Goal: Task Accomplishment & Management: Manage account settings

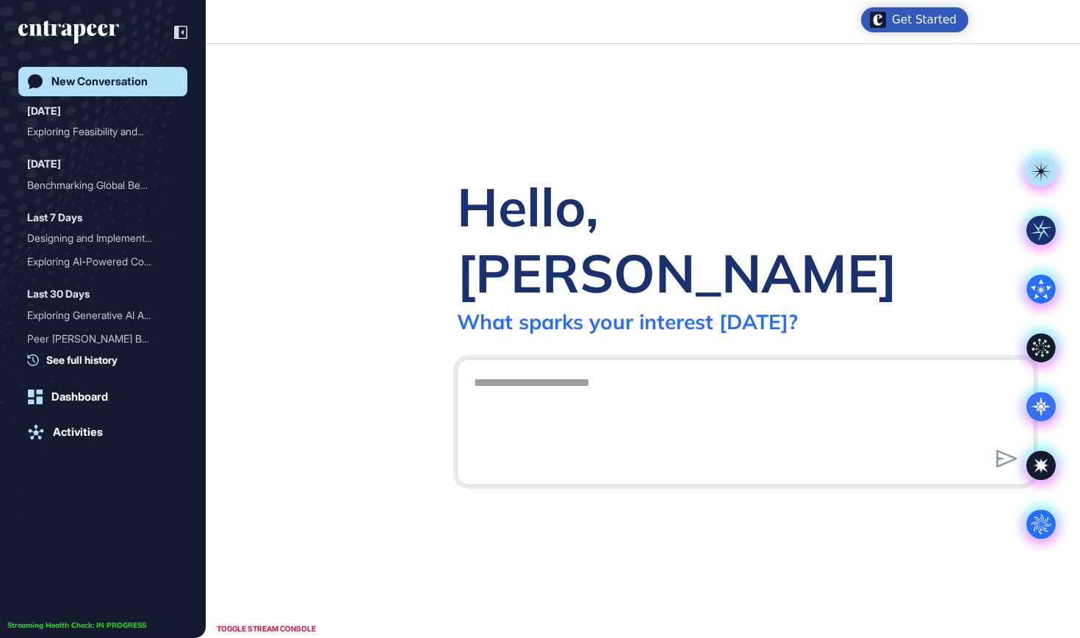
scroll to position [1, 1]
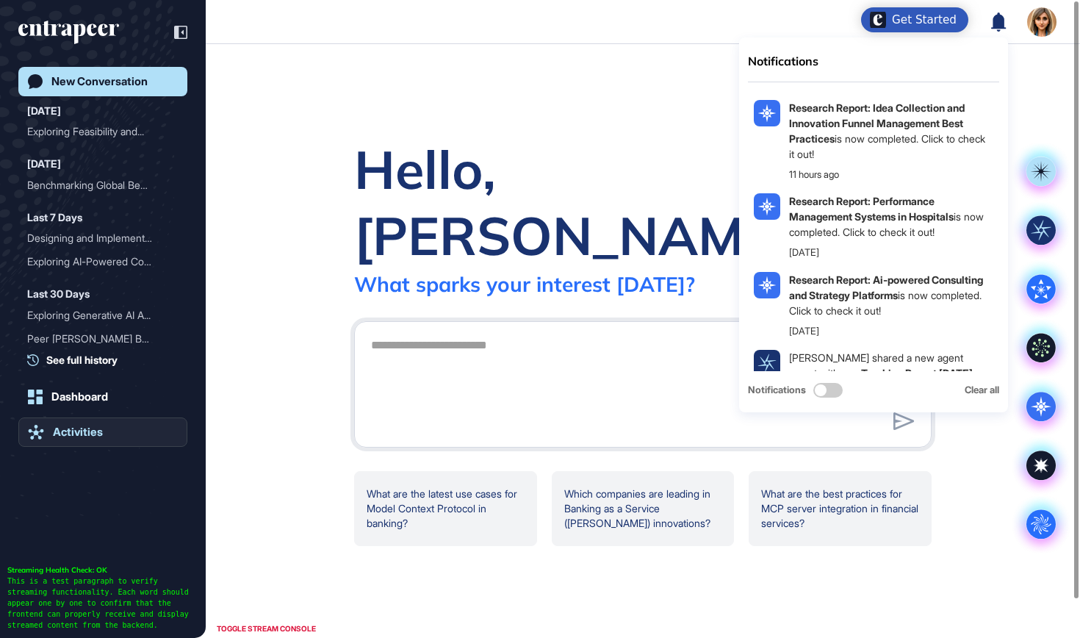
click at [35, 440] on link "Activities" at bounding box center [102, 431] width 169 height 29
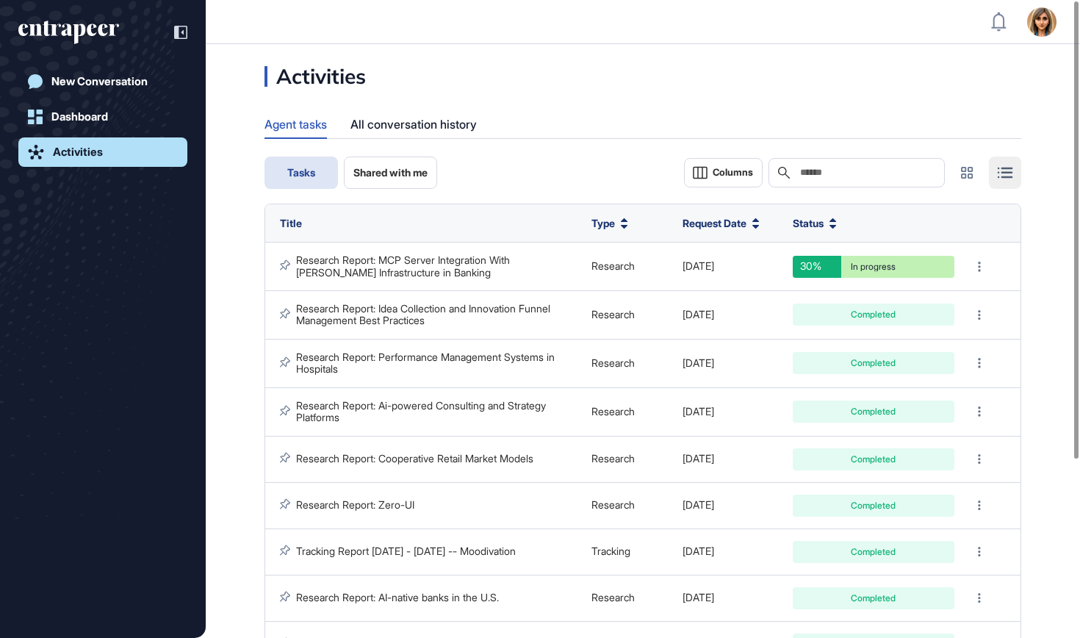
click at [96, 35] on icon "entrapeer-logo" at bounding box center [68, 33] width 101 height 24
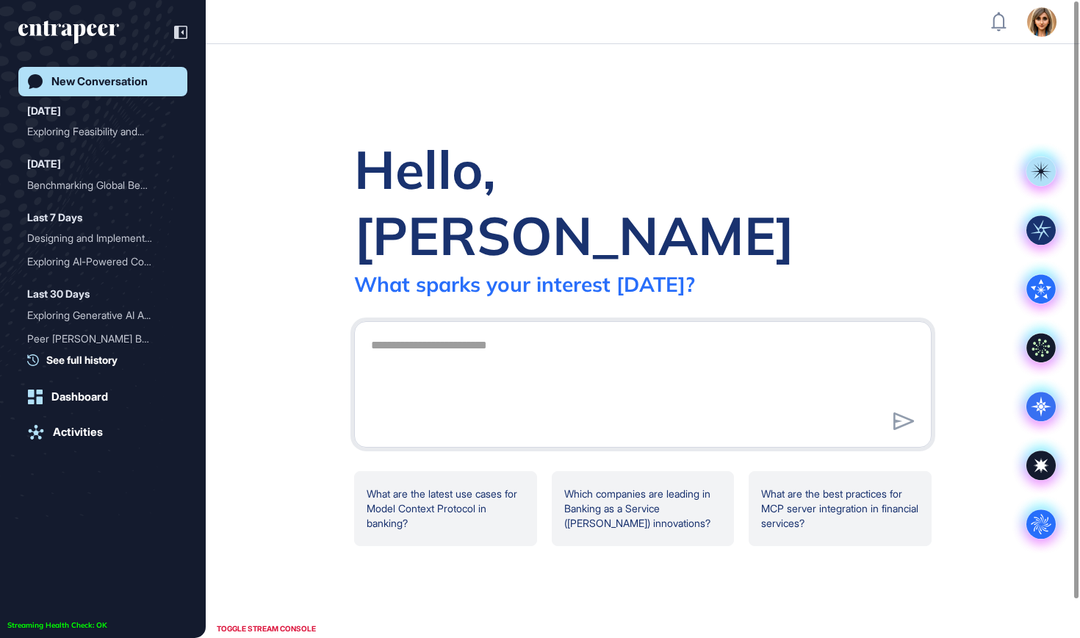
click at [96, 35] on icon "entrapeer-logo" at bounding box center [68, 33] width 101 height 24
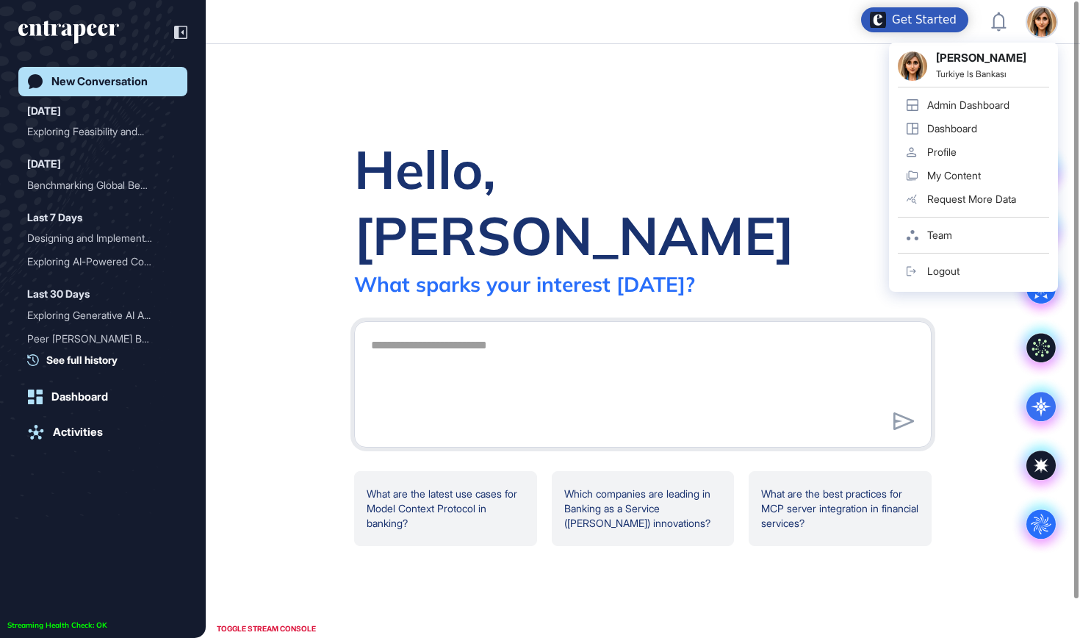
click at [957, 278] on link "Logout" at bounding box center [973, 271] width 151 height 24
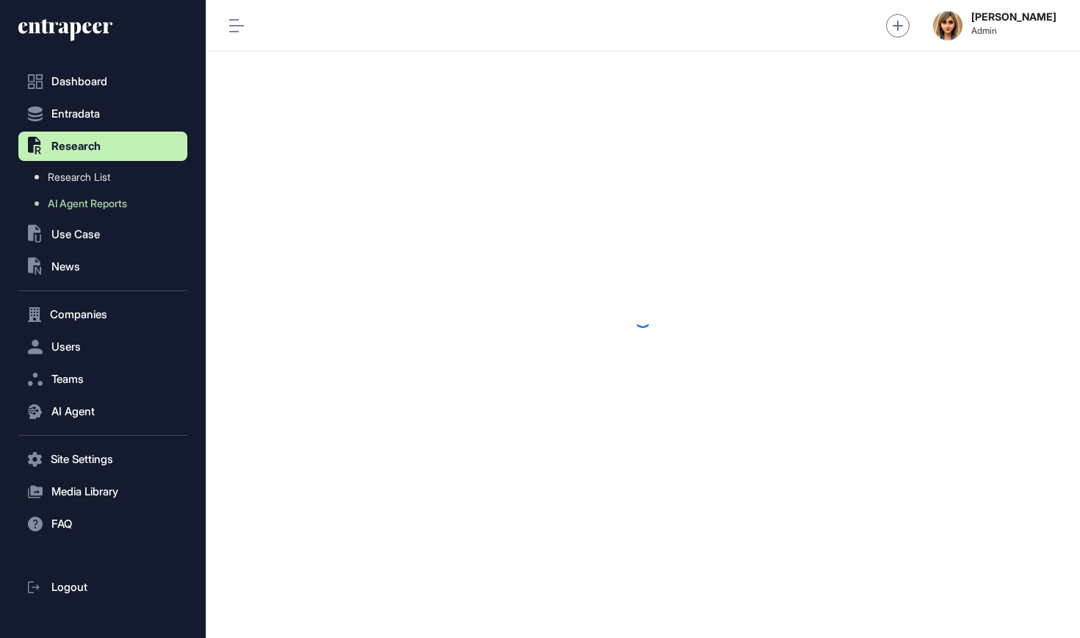
scroll to position [1, 1]
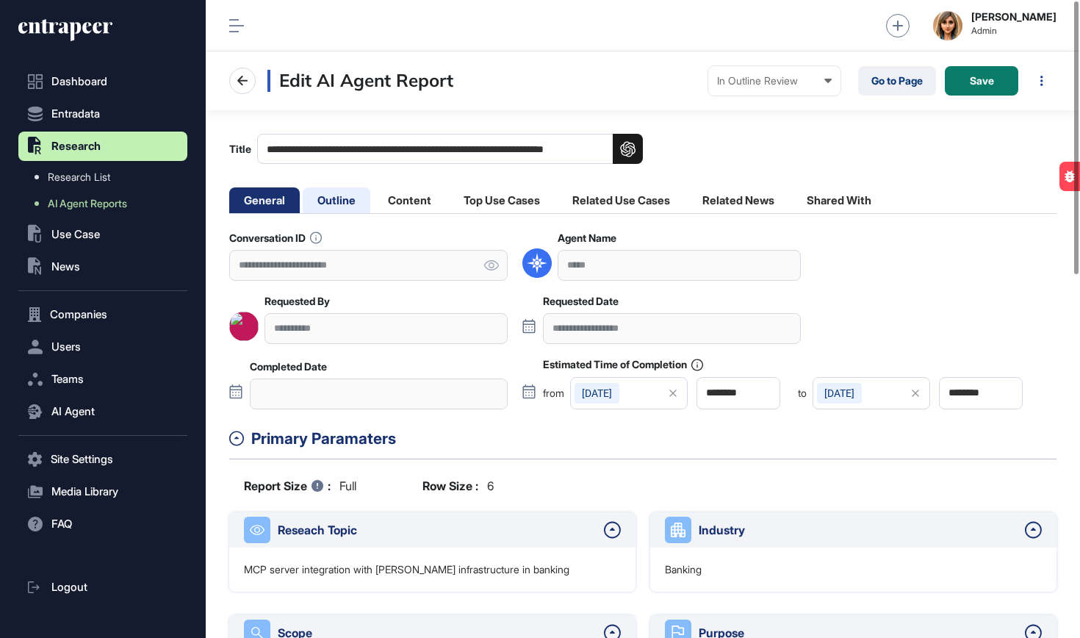
click at [343, 197] on li "Outline" at bounding box center [337, 200] width 68 height 26
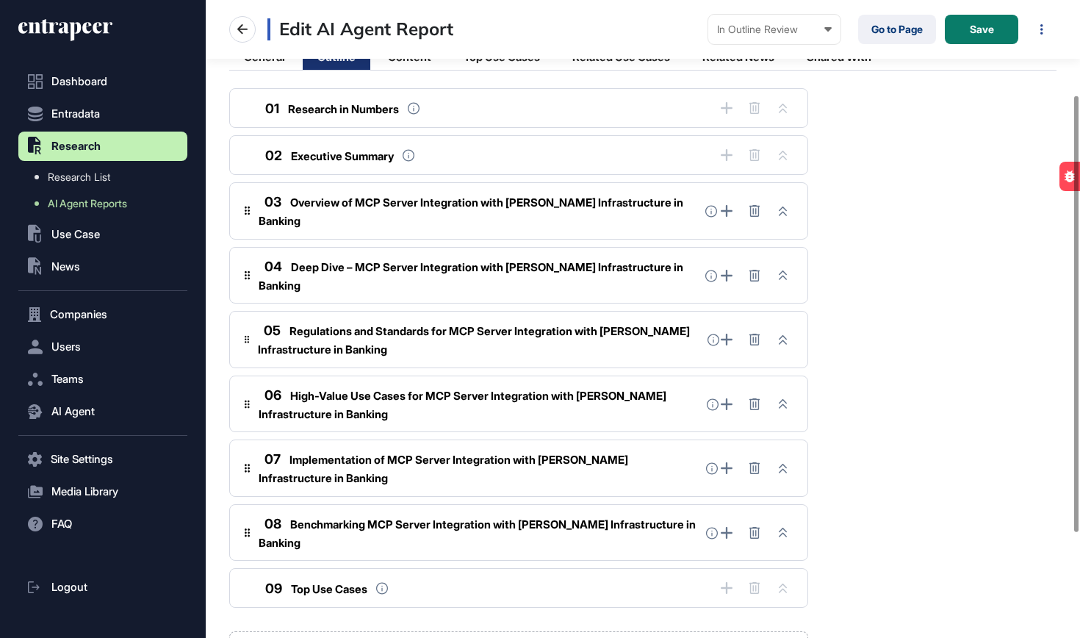
scroll to position [151, 0]
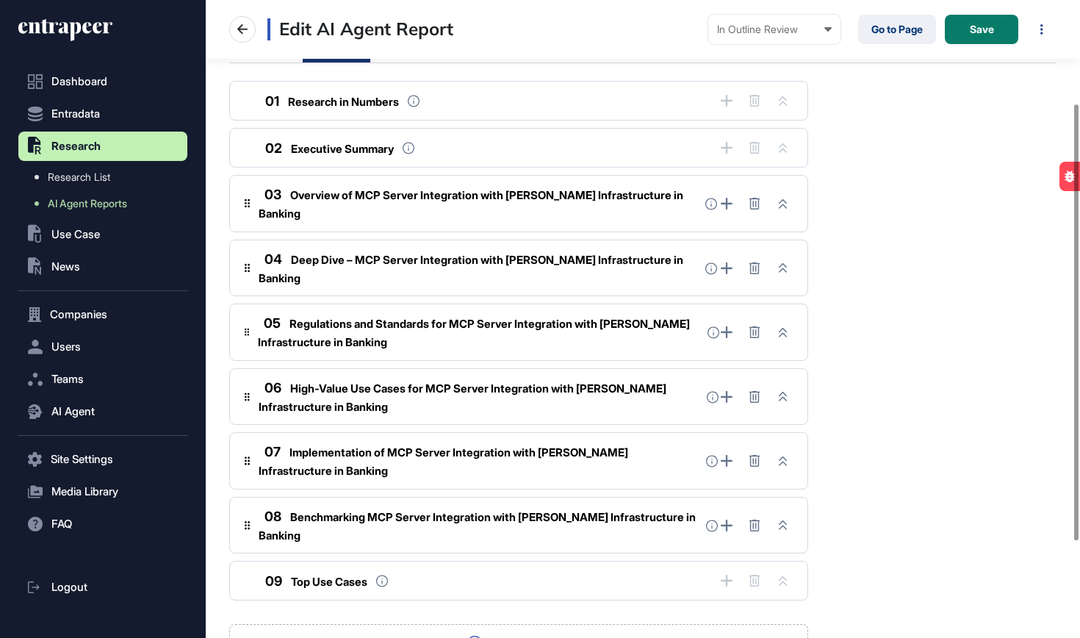
click at [481, 317] on span "Regulations and Standards for MCP Server Integration with BaaS Infrastructure i…" at bounding box center [474, 333] width 432 height 32
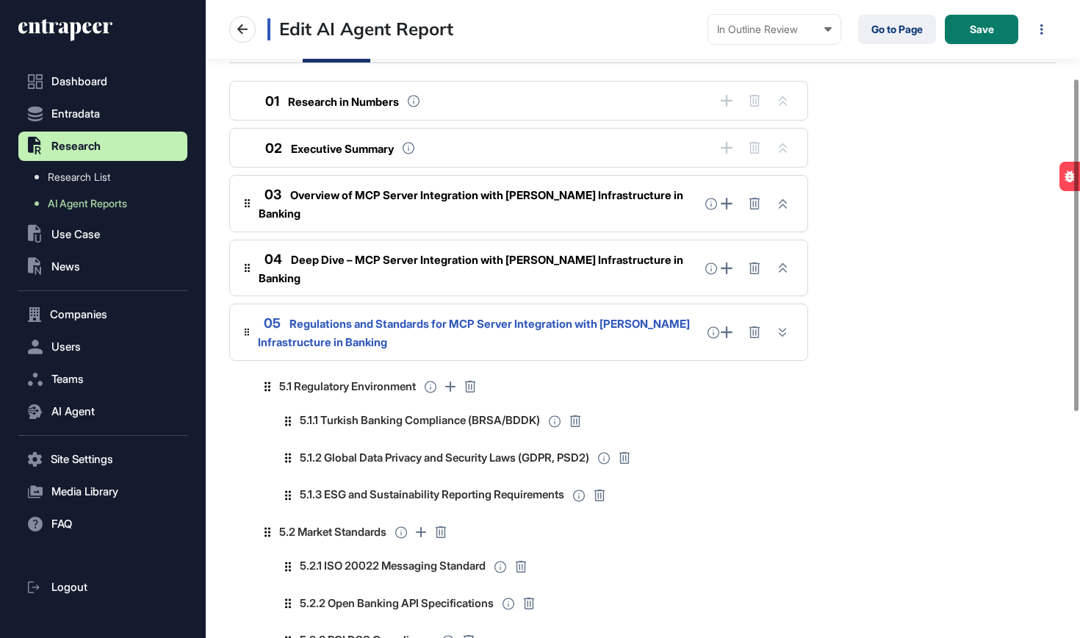
click at [481, 317] on span "Regulations and Standards for MCP Server Integration with BaaS Infrastructure i…" at bounding box center [474, 333] width 432 height 32
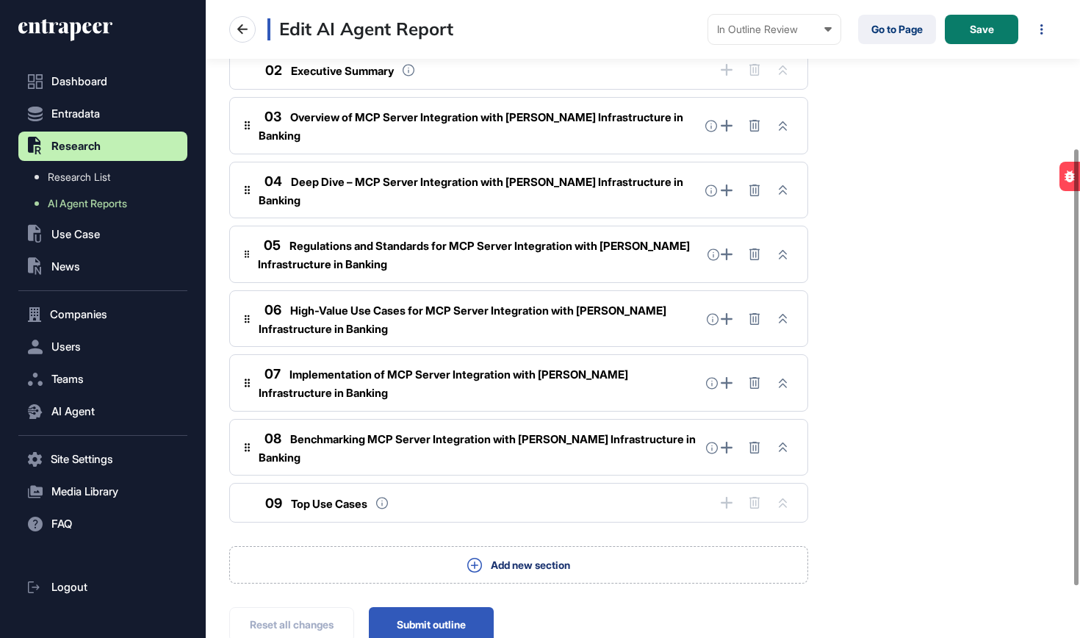
scroll to position [243, 0]
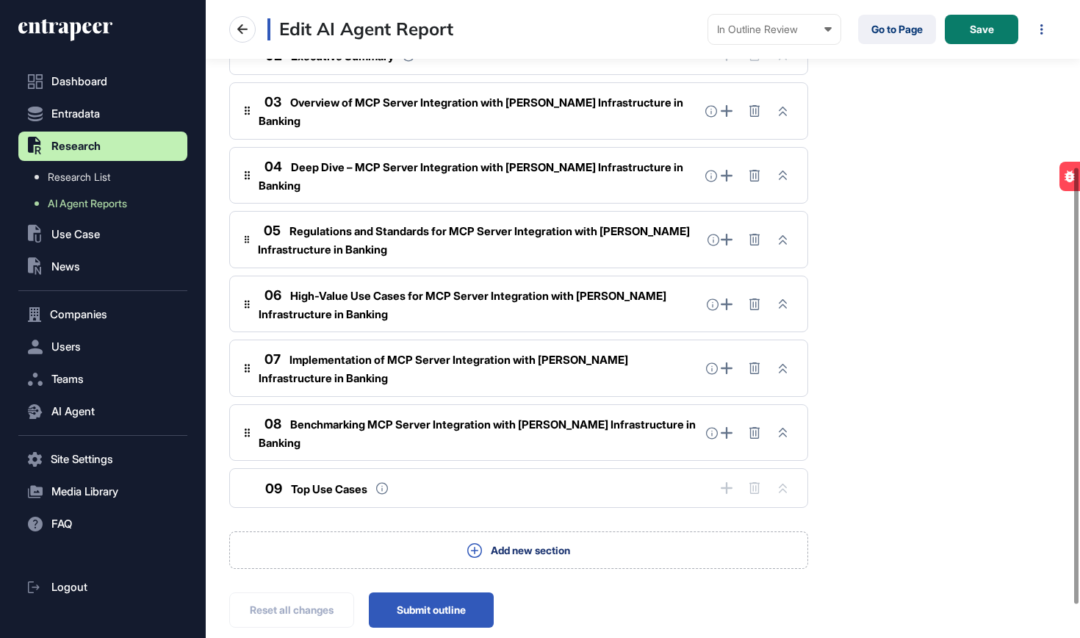
click at [462, 417] on span "Benchmarking MCP Server Integration with BaaS Infrastructure in Banking" at bounding box center [477, 433] width 437 height 32
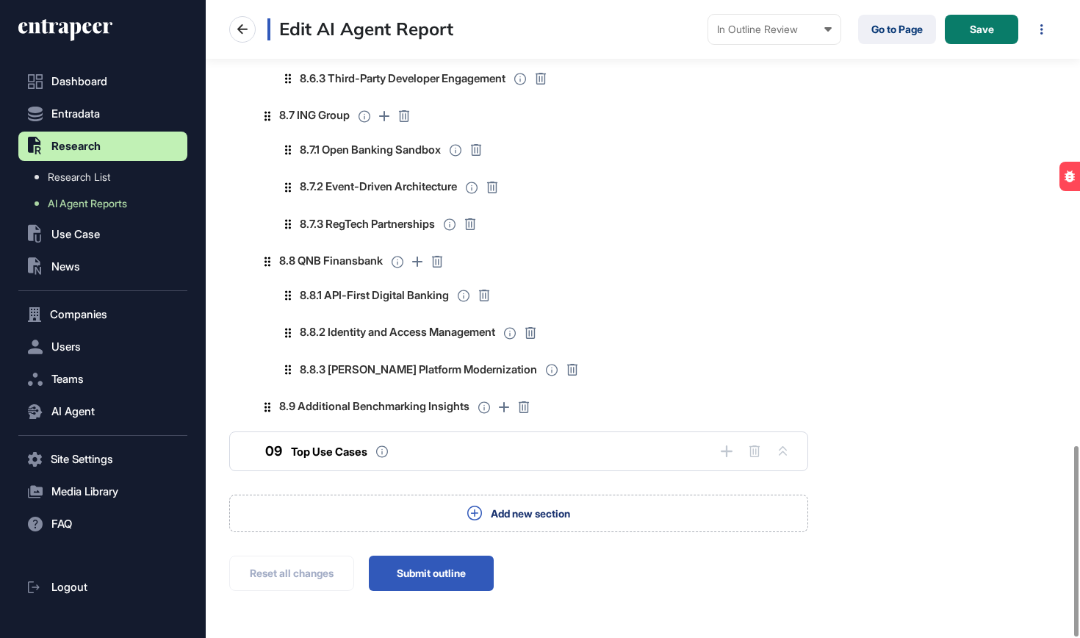
scroll to position [1486, 0]
click at [434, 557] on button "Submit outline" at bounding box center [431, 574] width 125 height 35
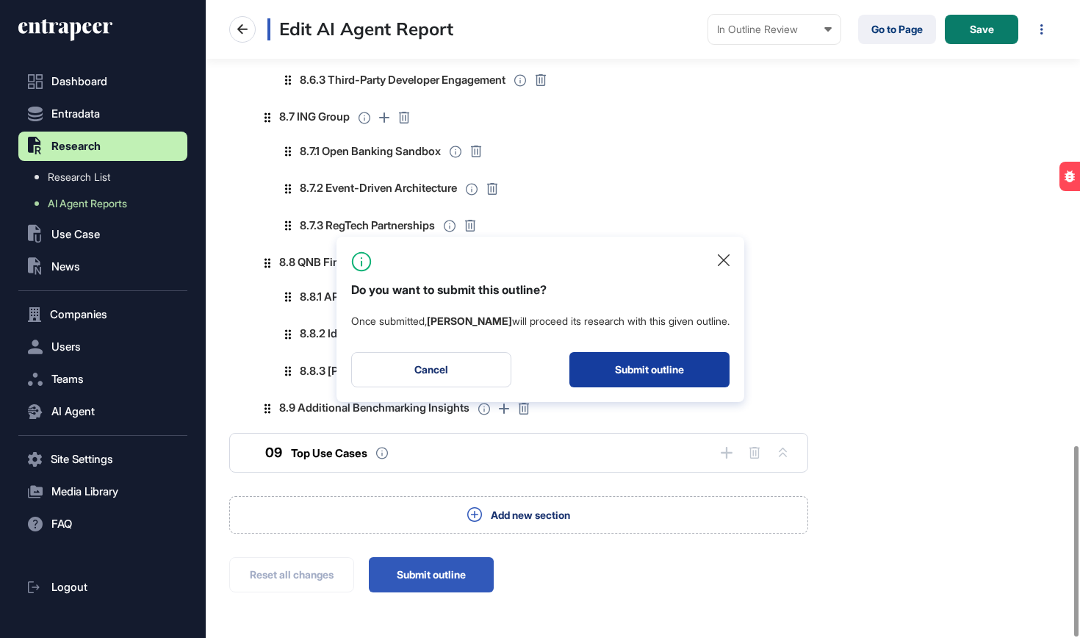
click at [672, 373] on button "Submit outline" at bounding box center [650, 369] width 160 height 35
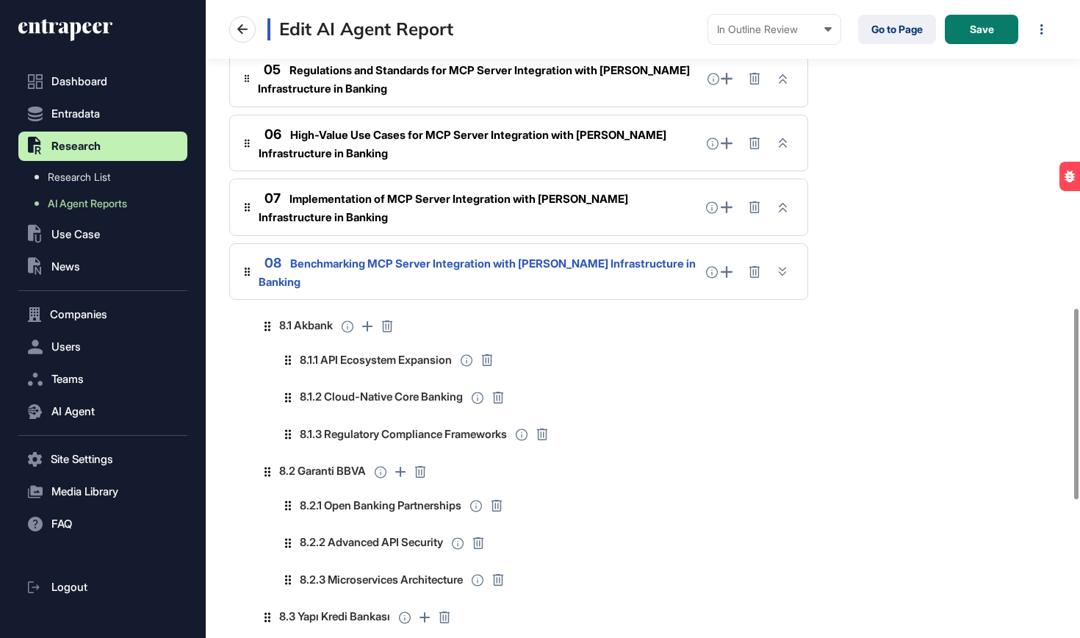
scroll to position [284, 0]
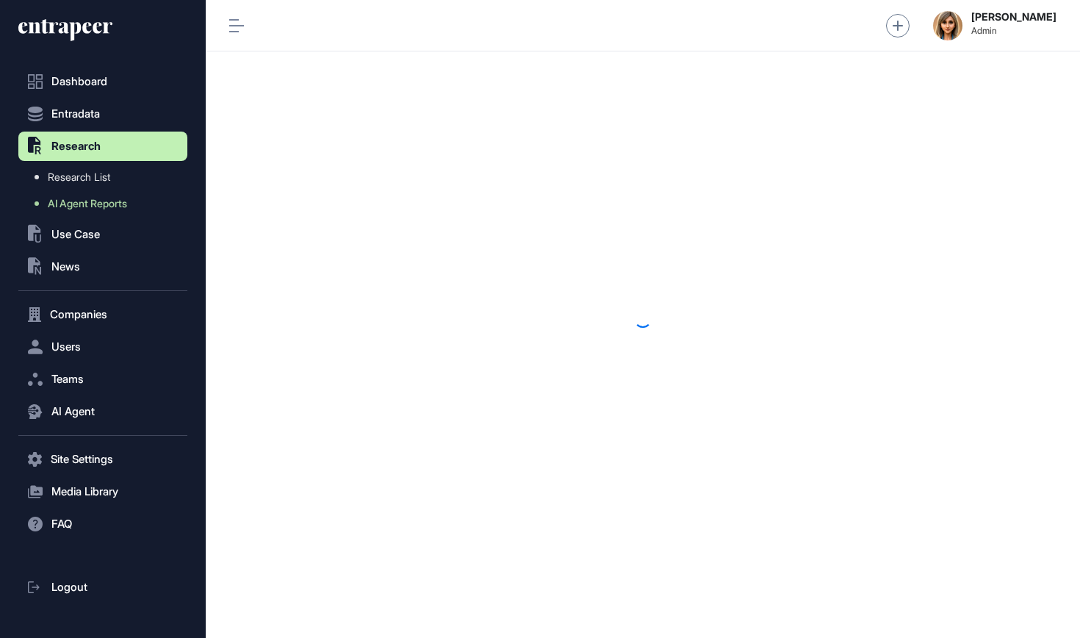
scroll to position [1, 1]
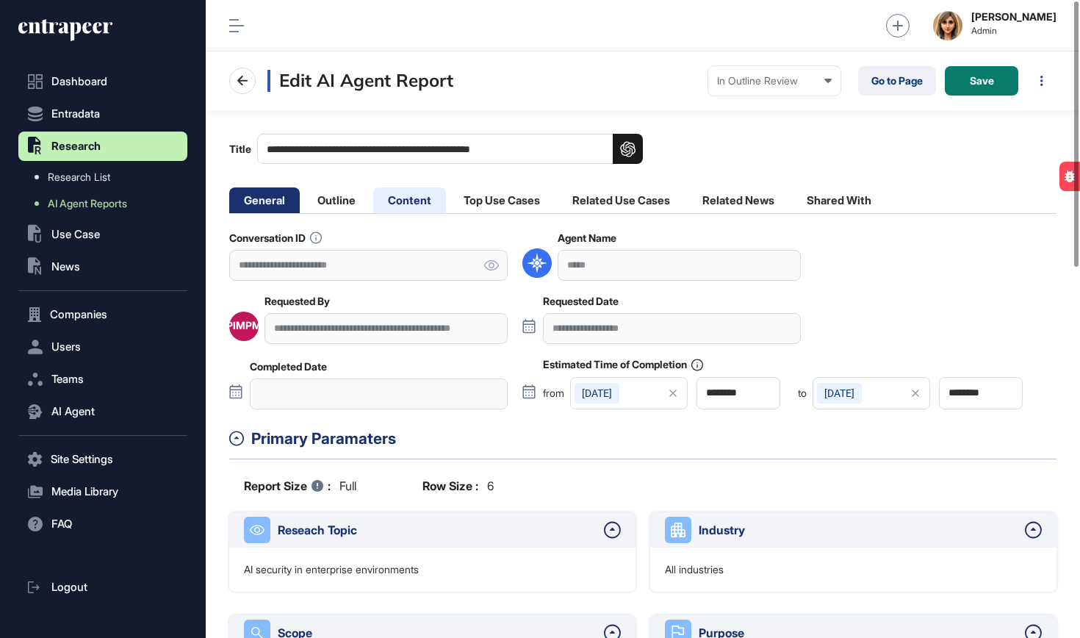
click at [434, 205] on li "Content" at bounding box center [409, 200] width 73 height 26
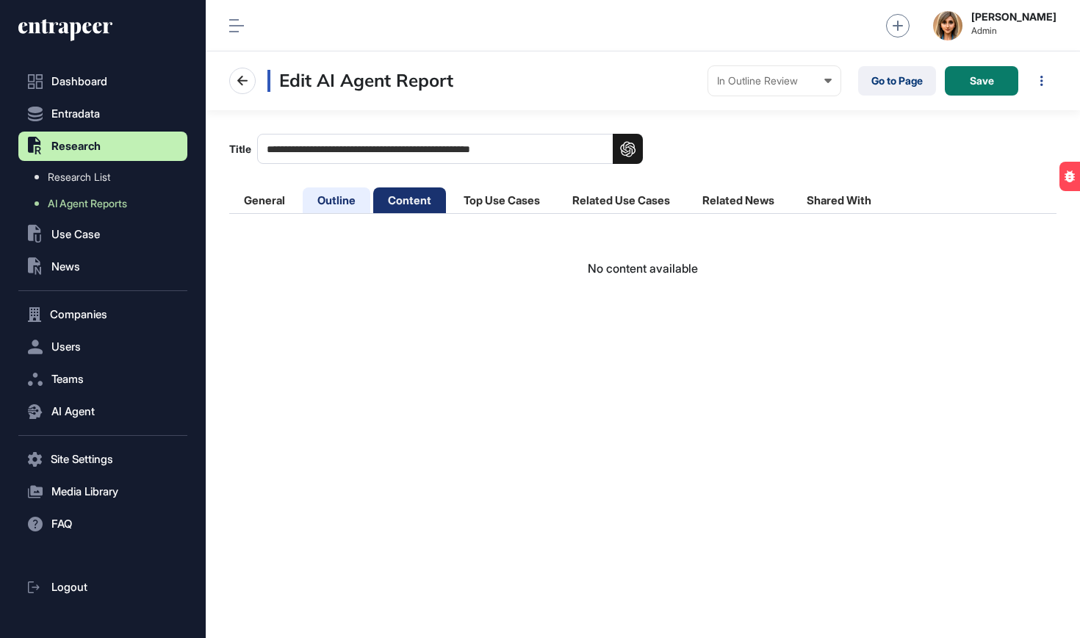
click at [352, 199] on li "Outline" at bounding box center [337, 200] width 68 height 26
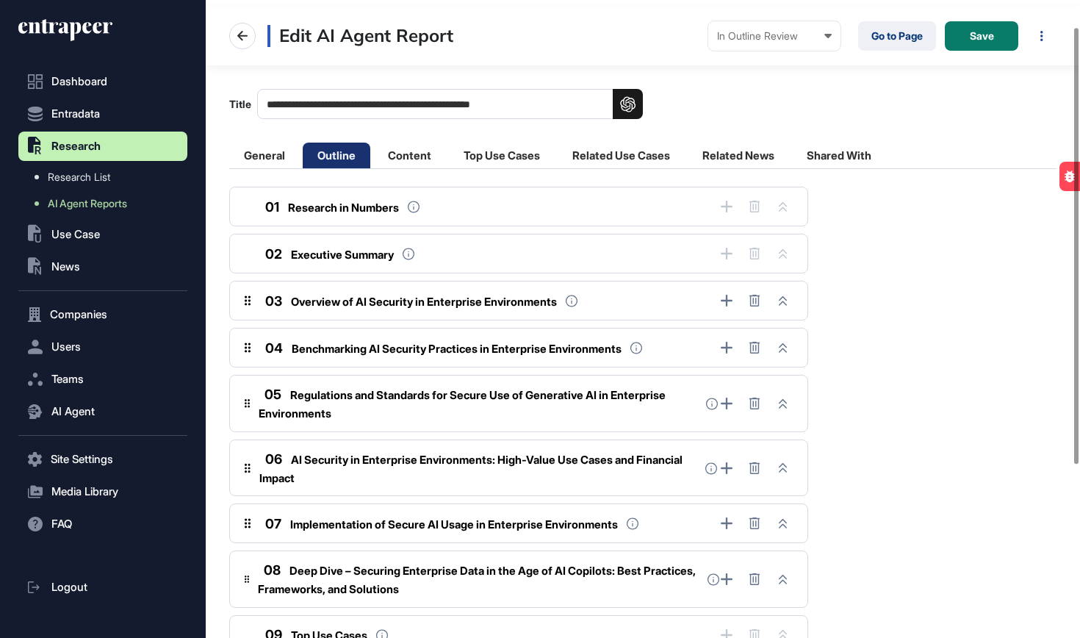
scroll to position [47, 0]
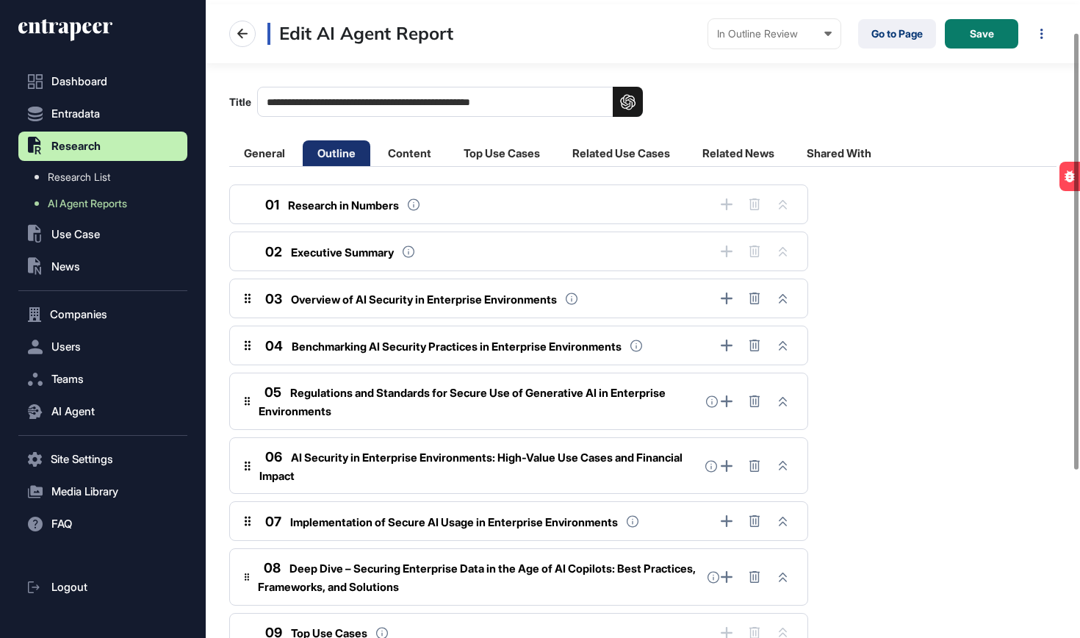
click at [408, 348] on span "Benchmarking AI Security Practices in Enterprise Environments" at bounding box center [457, 347] width 330 height 14
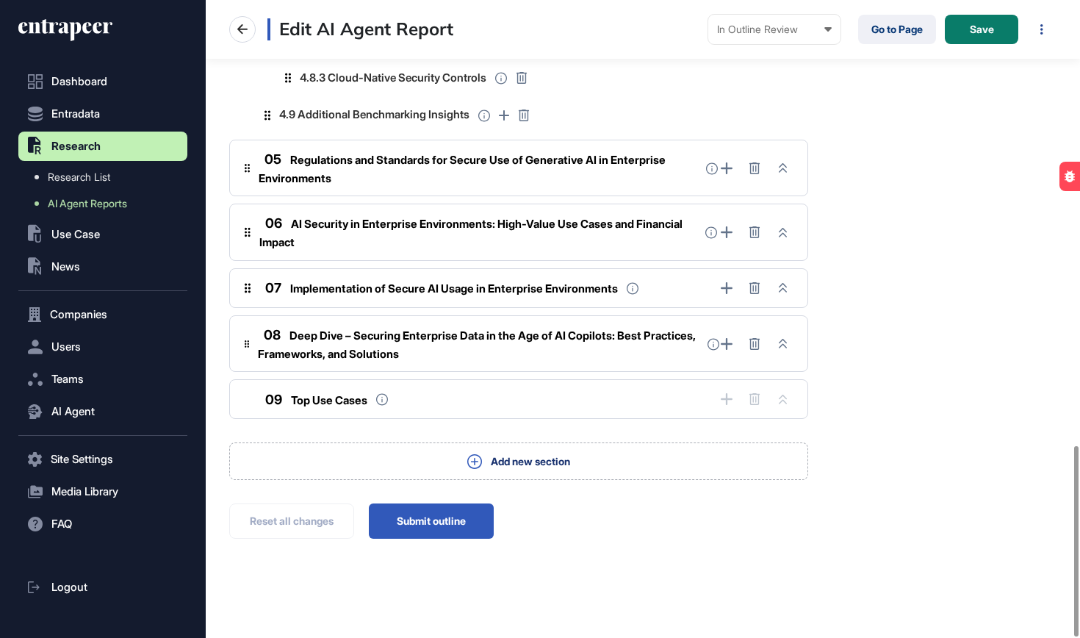
scroll to position [1486, 0]
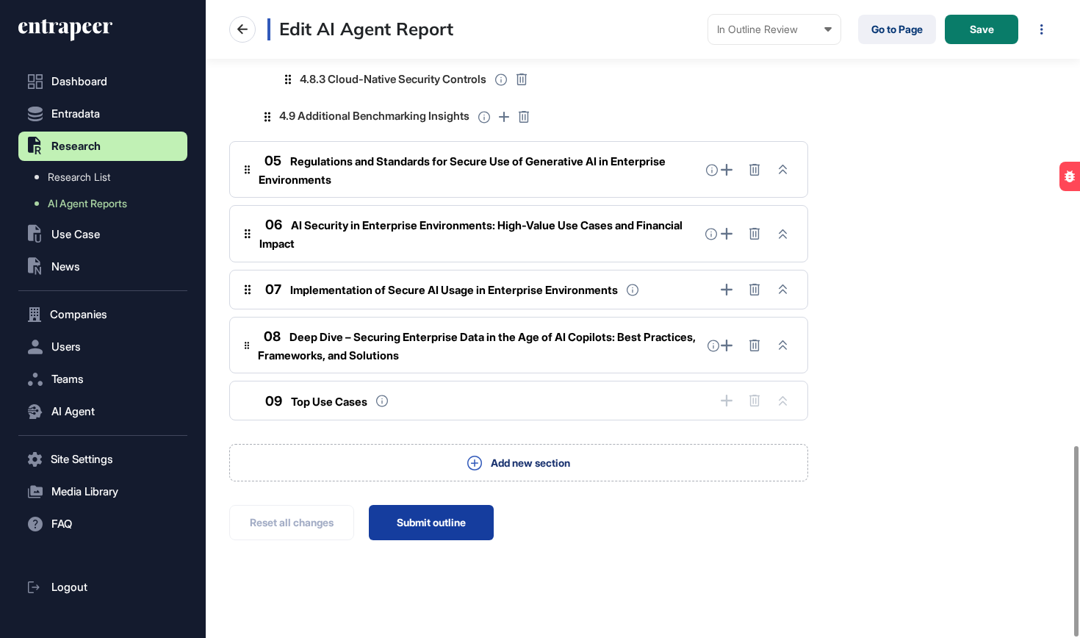
click at [415, 505] on button "Submit outline" at bounding box center [431, 522] width 125 height 35
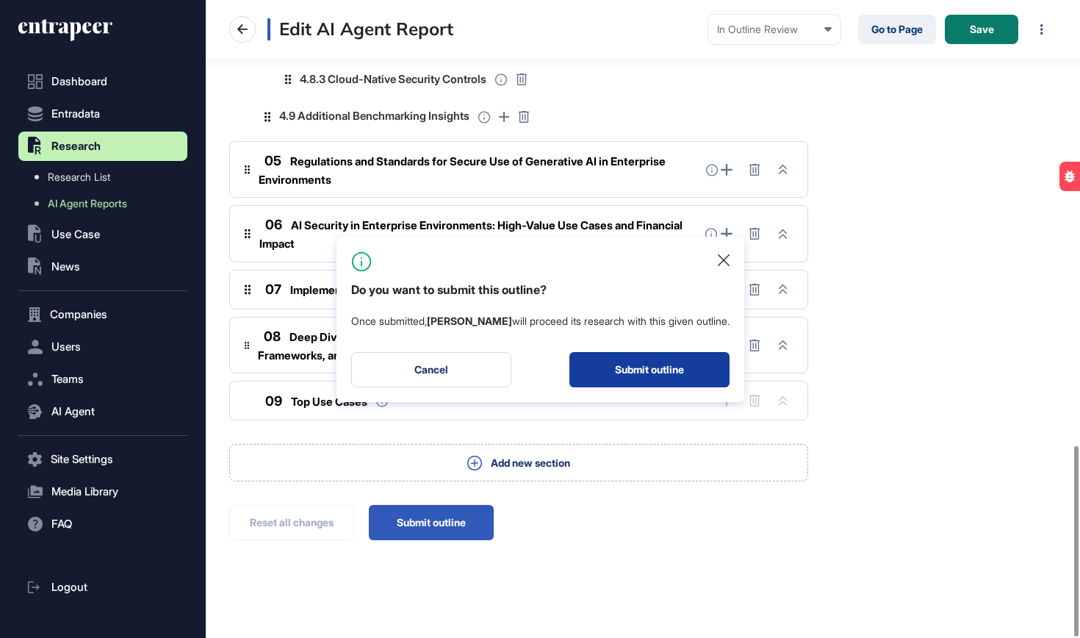
click at [627, 357] on button "Submit outline" at bounding box center [650, 369] width 160 height 35
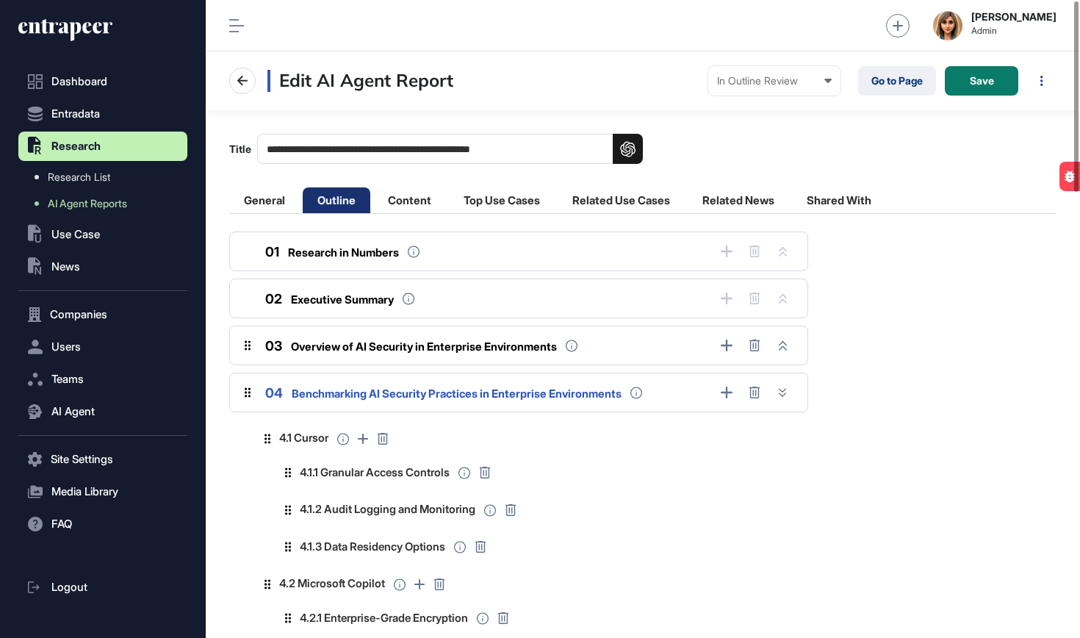
scroll to position [0, 0]
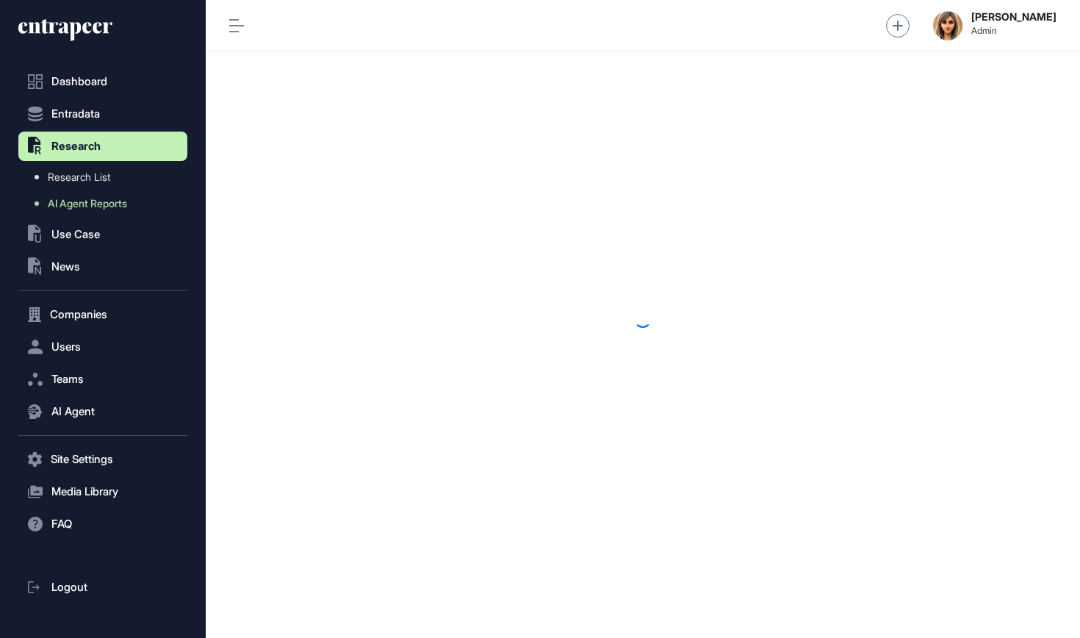
scroll to position [1, 1]
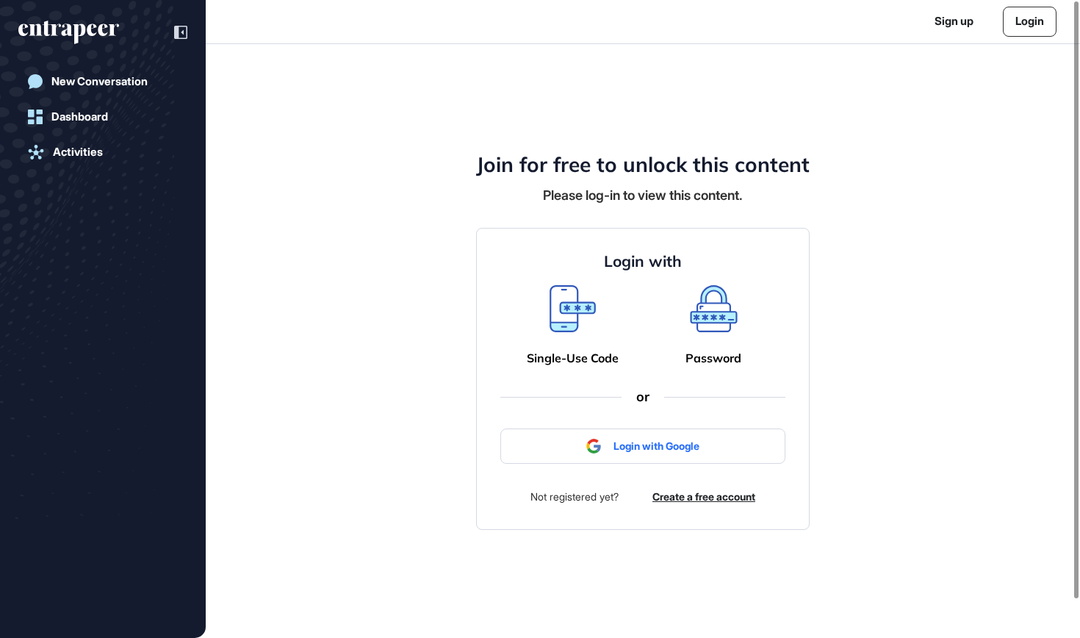
click at [1036, 18] on link "Login" at bounding box center [1030, 22] width 54 height 30
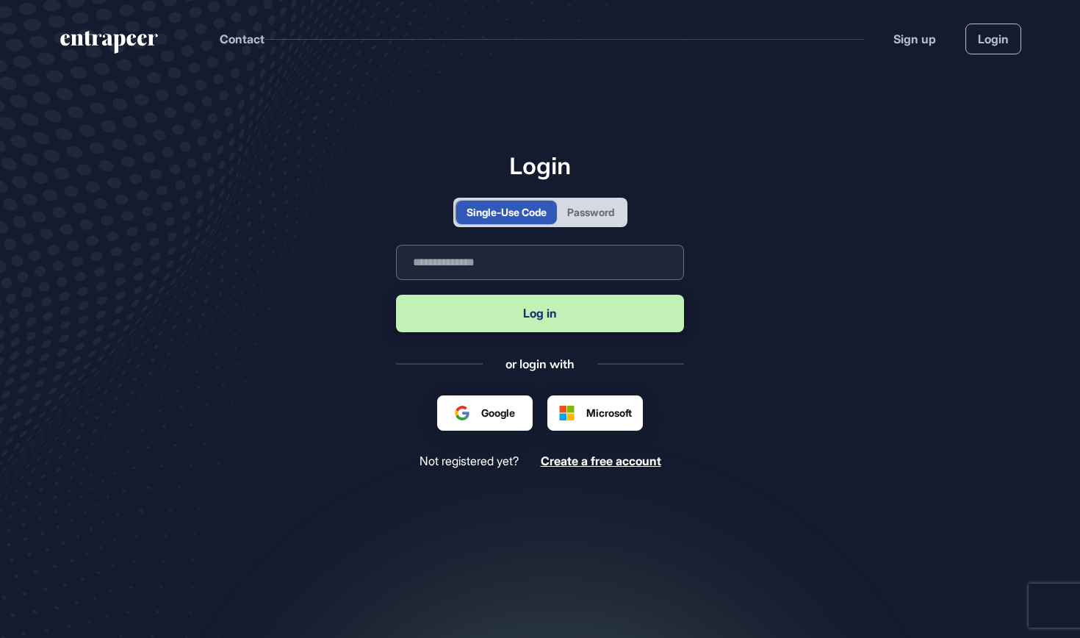
scroll to position [1, 1]
click at [503, 268] on input "text" at bounding box center [540, 262] width 288 height 35
type input "**********"
click at [490, 320] on button "Log in" at bounding box center [540, 313] width 288 height 37
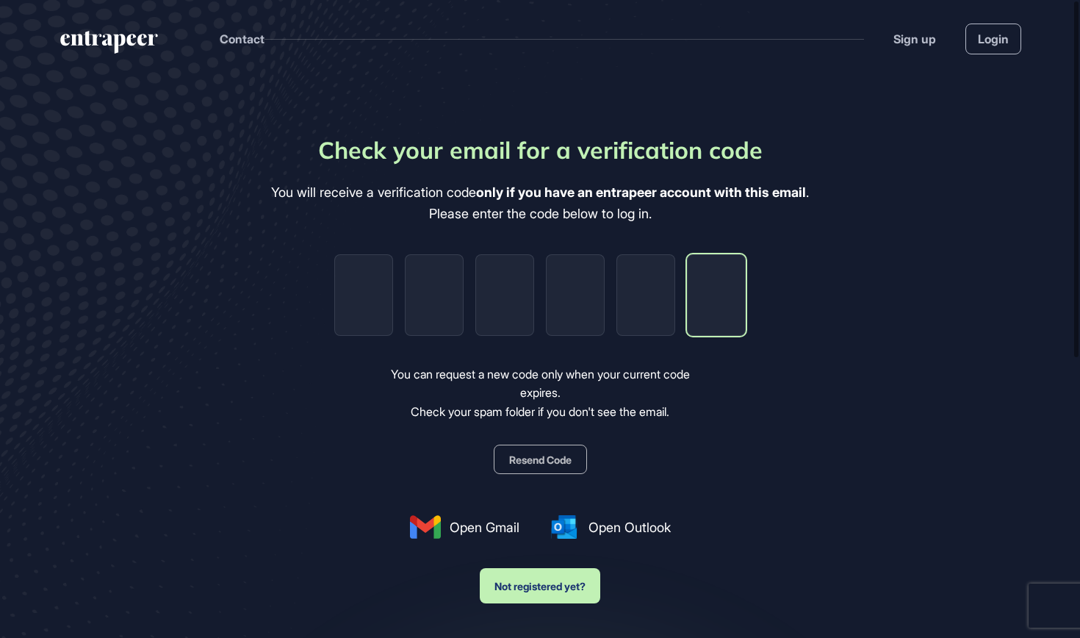
paste input "*"
type input "*"
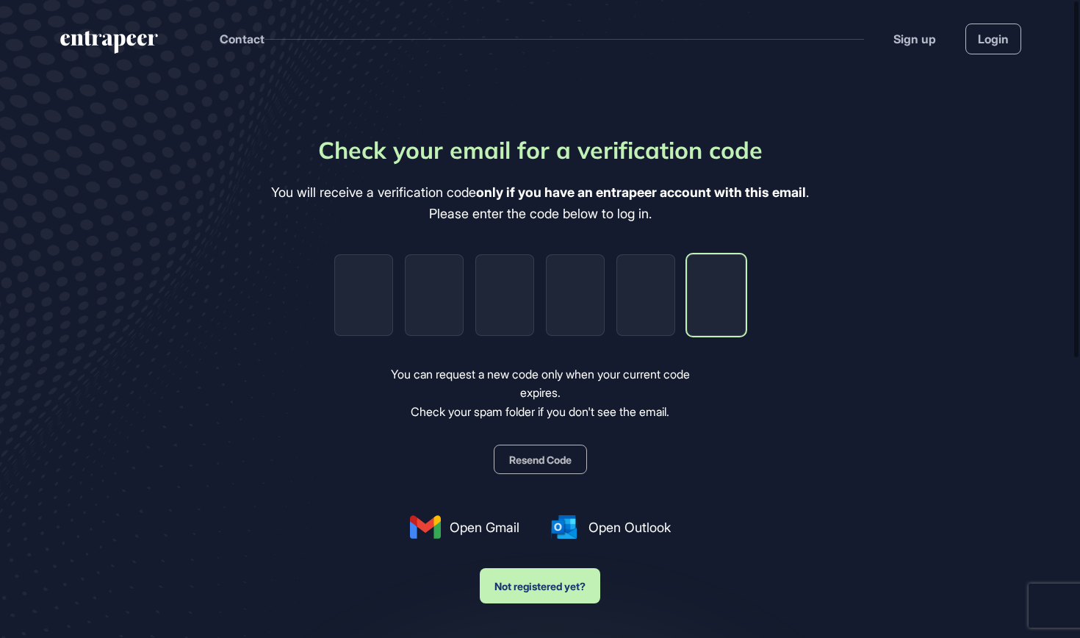
type input "*"
